Goal: Communication & Community: Answer question/provide support

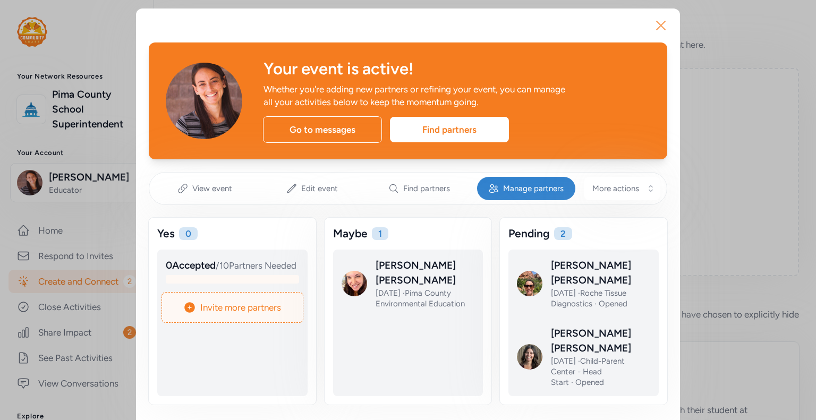
click at [653, 24] on icon "button" at bounding box center [661, 25] width 17 height 17
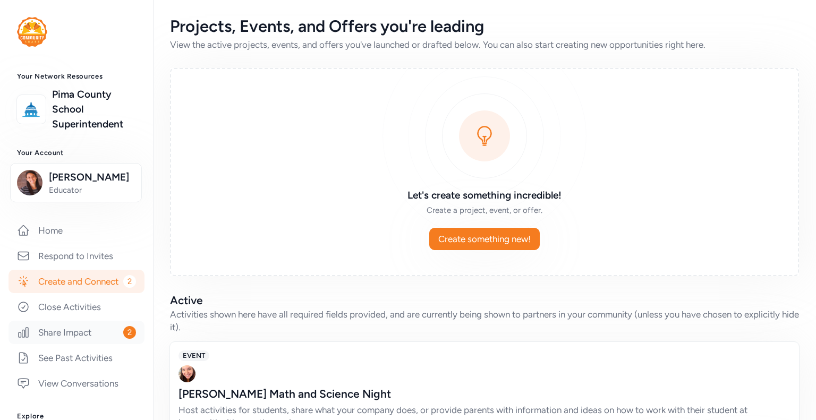
click at [83, 344] on link "Share Impact 2" at bounding box center [77, 332] width 136 height 23
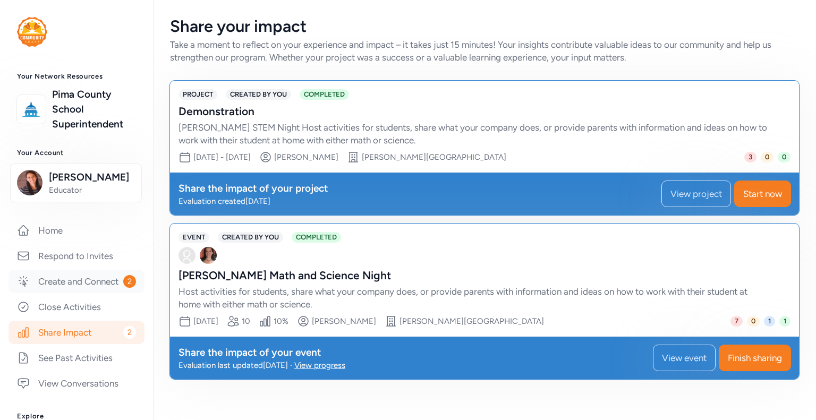
click at [97, 290] on link "Create and Connect 2" at bounding box center [77, 281] width 136 height 23
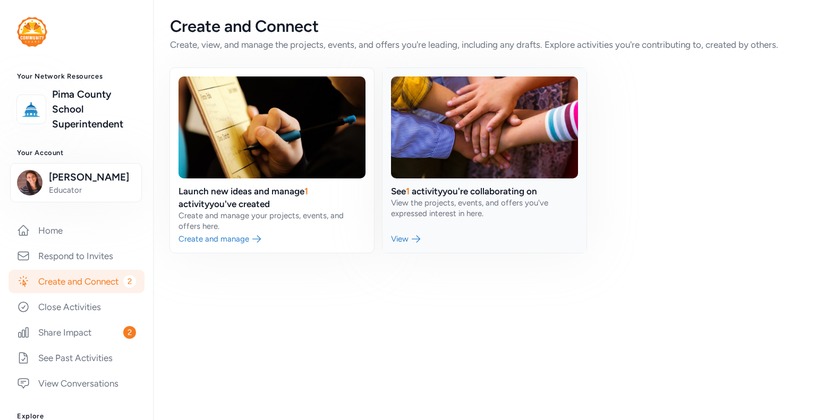
click at [459, 192] on link at bounding box center [485, 160] width 204 height 185
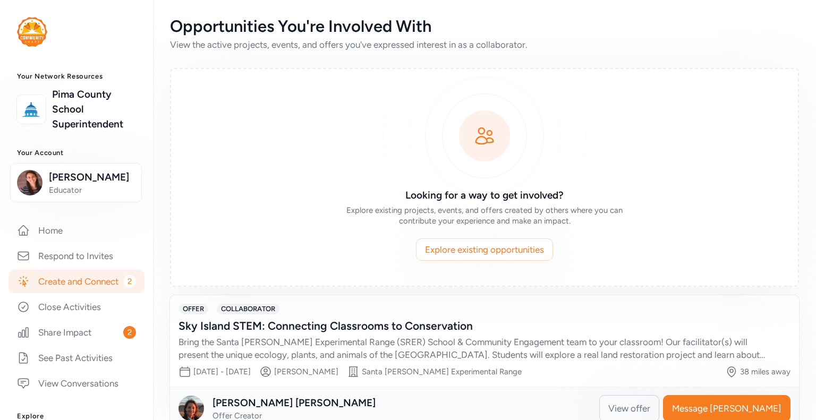
scroll to position [26, 0]
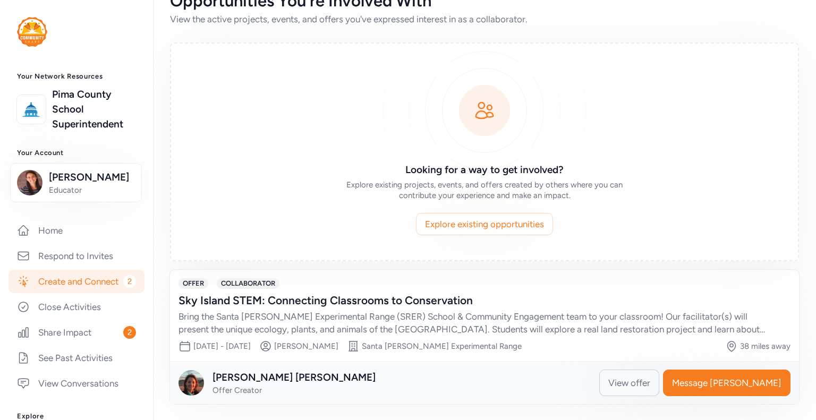
click at [650, 381] on span "View offer" at bounding box center [629, 383] width 42 height 13
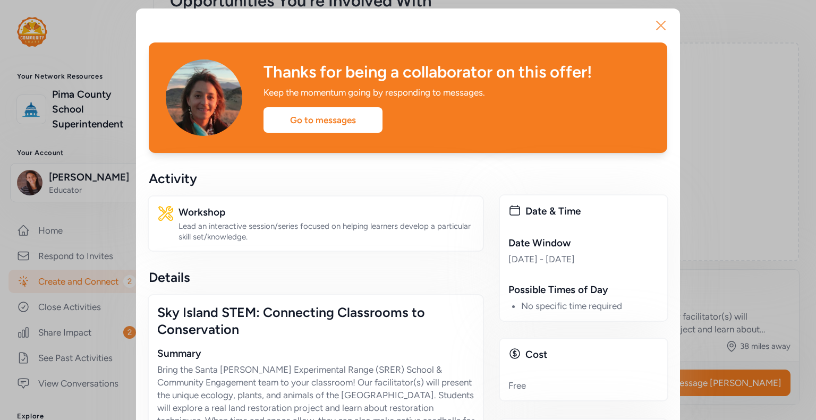
click at [659, 26] on icon "button" at bounding box center [661, 25] width 17 height 17
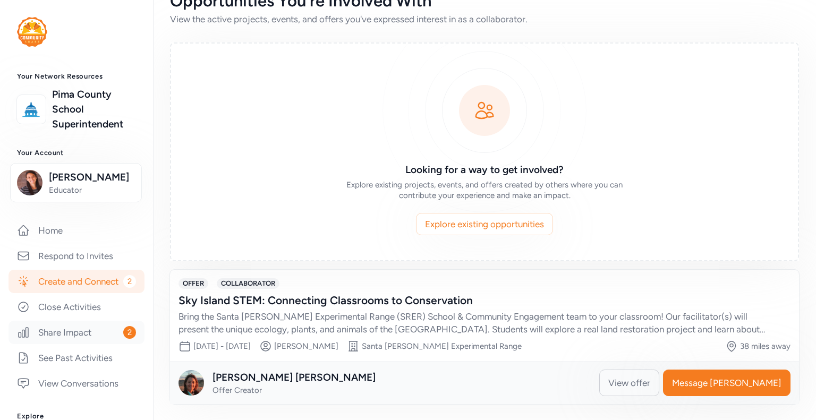
click at [87, 344] on link "Share Impact 2" at bounding box center [77, 332] width 136 height 23
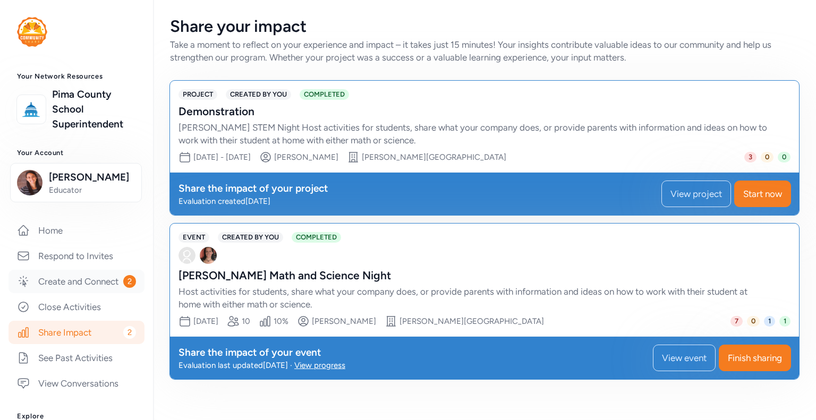
click at [75, 285] on link "Create and Connect 2" at bounding box center [77, 281] width 136 height 23
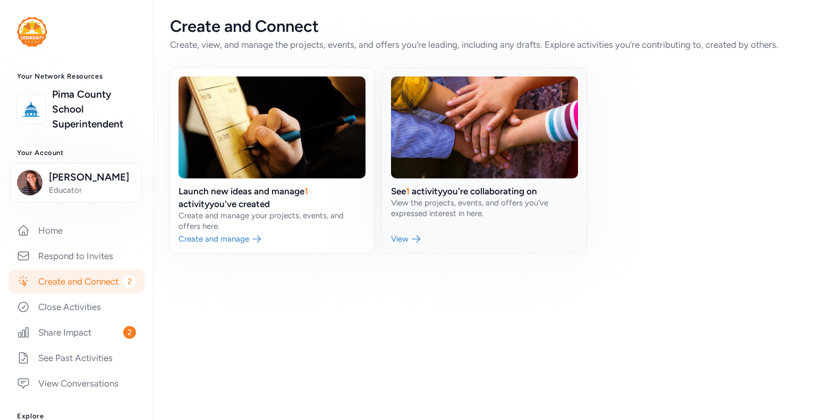
click at [465, 208] on link at bounding box center [485, 160] width 204 height 185
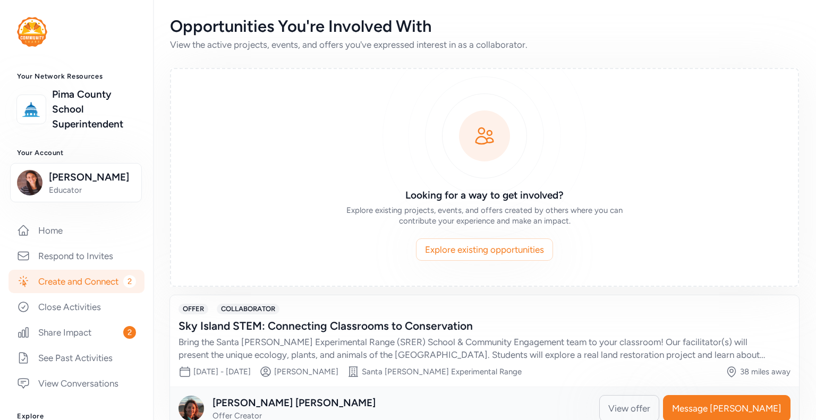
click at [96, 290] on link "Create and Connect 2" at bounding box center [77, 281] width 136 height 23
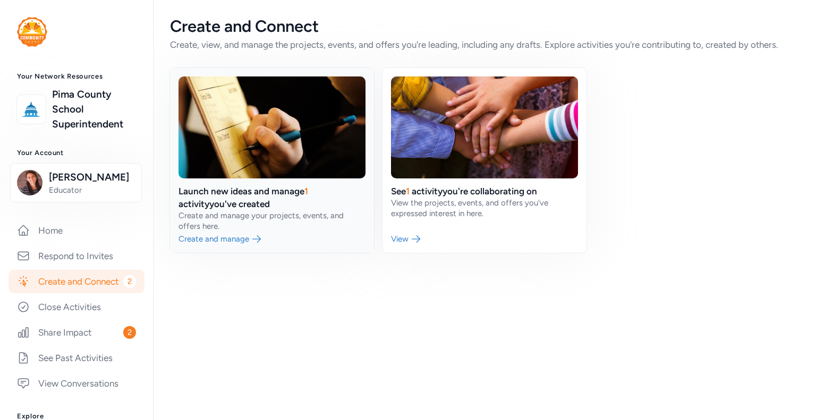
click at [196, 204] on link at bounding box center [272, 160] width 204 height 185
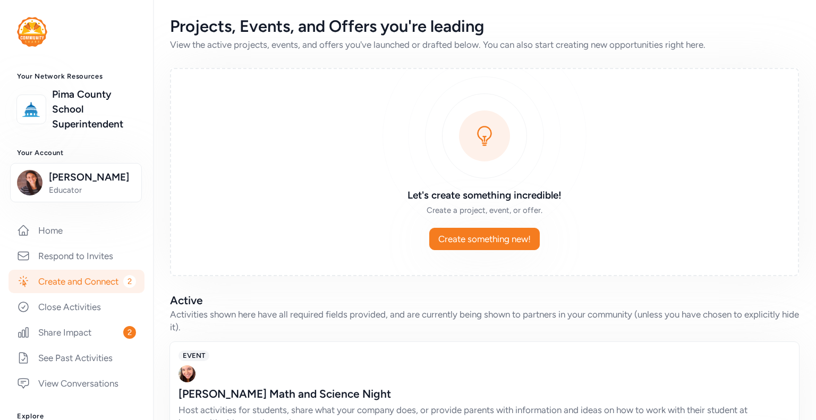
scroll to position [89, 0]
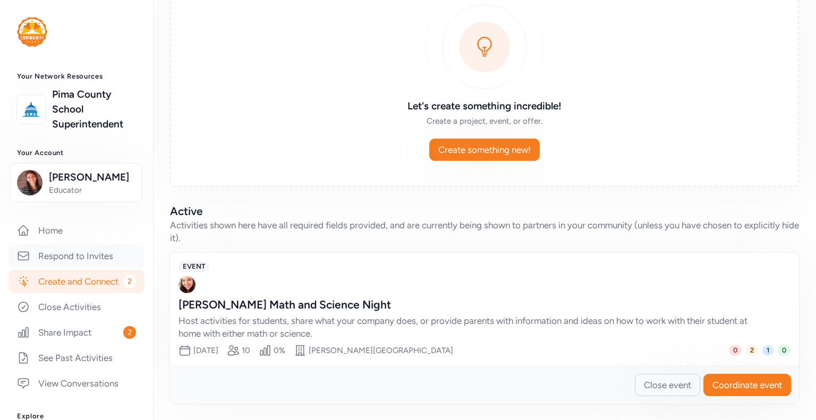
click at [88, 256] on link "Respond to Invites" at bounding box center [77, 255] width 136 height 23
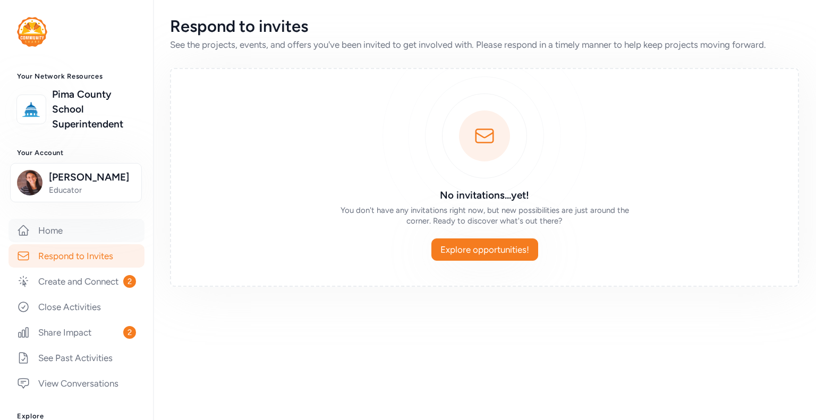
click at [71, 232] on link "Home" at bounding box center [77, 230] width 136 height 23
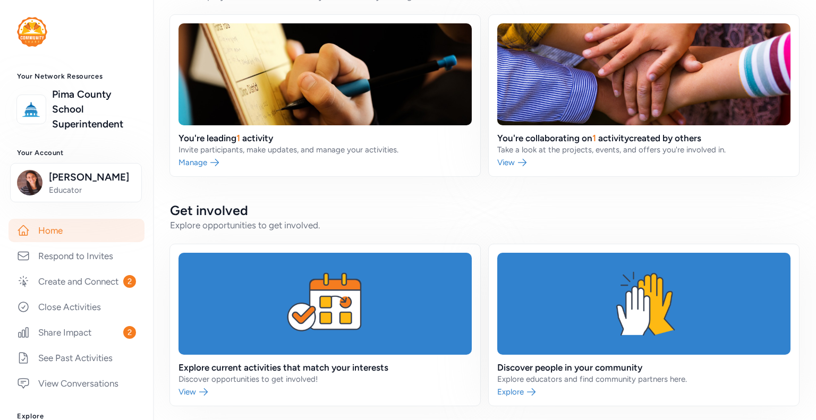
scroll to position [744, 0]
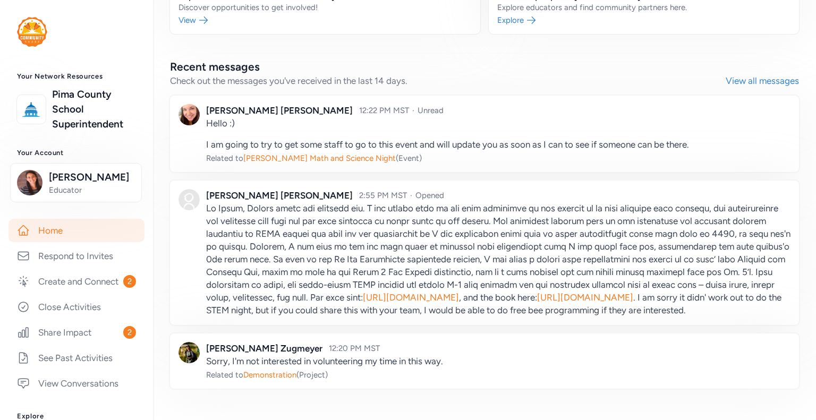
click at [755, 79] on link "View all messages" at bounding box center [762, 80] width 73 height 13
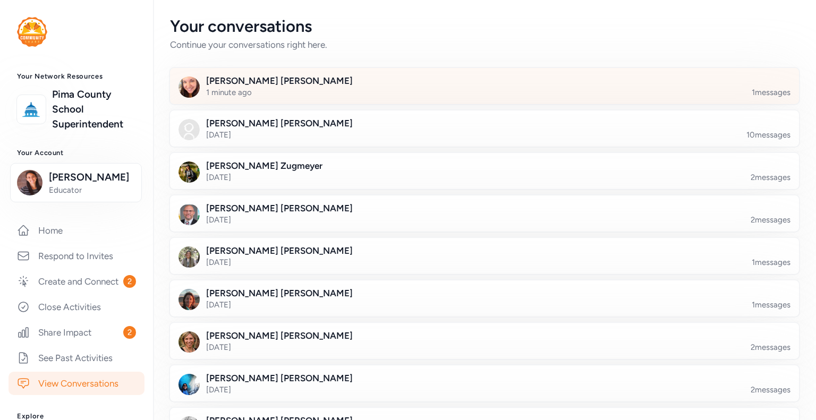
click at [377, 89] on div at bounding box center [493, 92] width 629 height 36
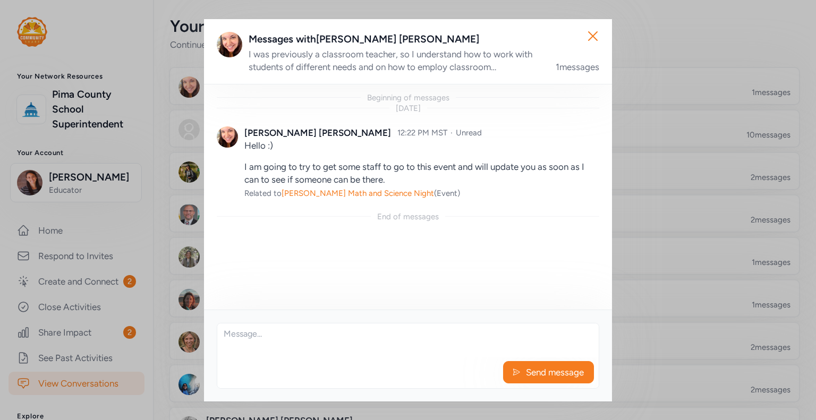
click at [358, 257] on div "Beginning of messages [DATE] [PERSON_NAME] 12:22 PM MST · Unread Hello :) I am …" at bounding box center [408, 197] width 408 height 226
click at [285, 354] on textarea at bounding box center [408, 341] width 382 height 34
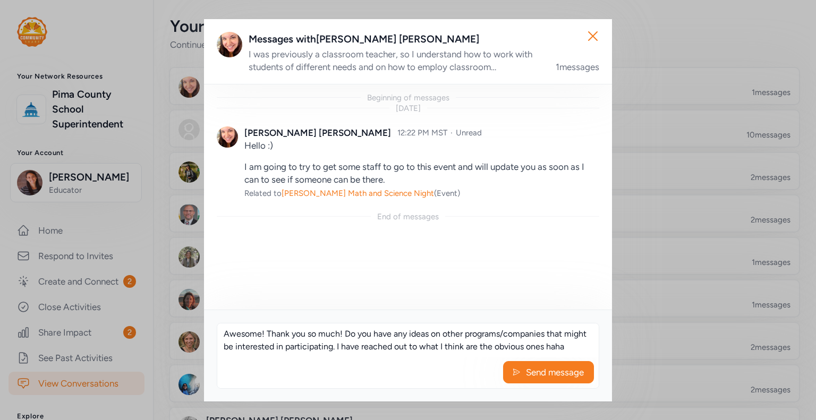
click at [421, 349] on textarea "Awesome! Thank you so much! Do you have any ideas on other programs/companies t…" at bounding box center [408, 341] width 382 height 34
drag, startPoint x: 565, startPoint y: 349, endPoint x: 551, endPoint y: 349, distance: 14.9
click at [551, 349] on textarea "Awesome! Thank you so much! Do you have any ideas on other programs/companies t…" at bounding box center [408, 341] width 382 height 34
click at [312, 352] on textarea "Awesome! Thank you so much! Do you have any ideas on other programs/companies t…" at bounding box center [408, 341] width 382 height 34
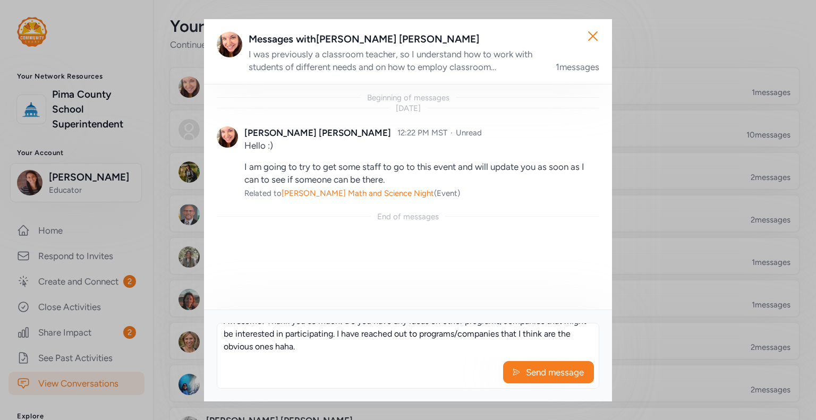
click at [325, 349] on textarea "Awesome! Thank you so much! Do you have any ideas on other programs/companies t…" at bounding box center [408, 341] width 382 height 34
type textarea "Awesome! Thank you so much! Do you have any ideas on other programs/companies t…"
click at [543, 371] on span "Send message" at bounding box center [555, 372] width 60 height 13
